Goal: Transaction & Acquisition: Purchase product/service

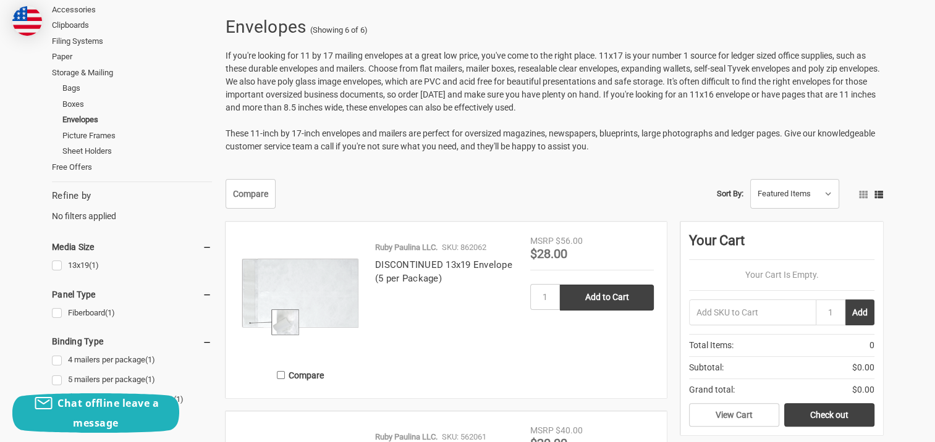
scroll to position [185, 0]
click at [55, 267] on link "13x19 (1)" at bounding box center [132, 266] width 160 height 17
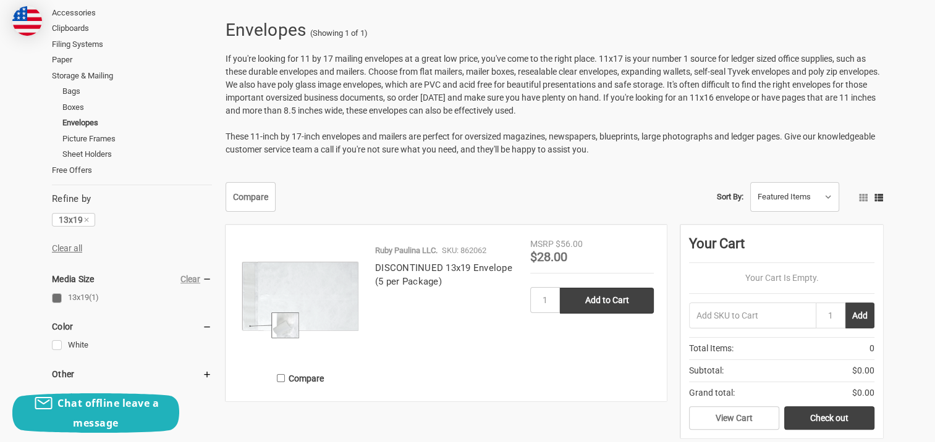
scroll to position [184, 0]
